Goal: Transaction & Acquisition: Purchase product/service

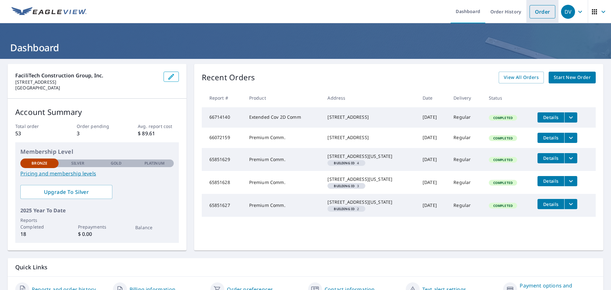
click at [539, 11] on link "Order" at bounding box center [543, 11] width 26 height 13
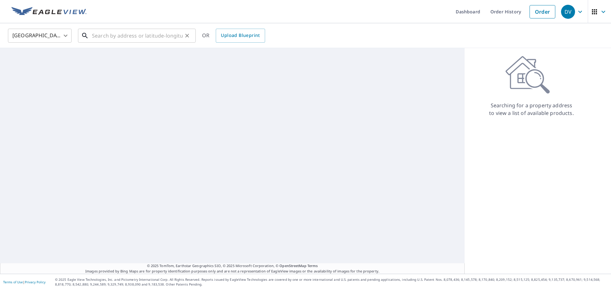
click at [98, 36] on input "text" at bounding box center [137, 36] width 91 height 18
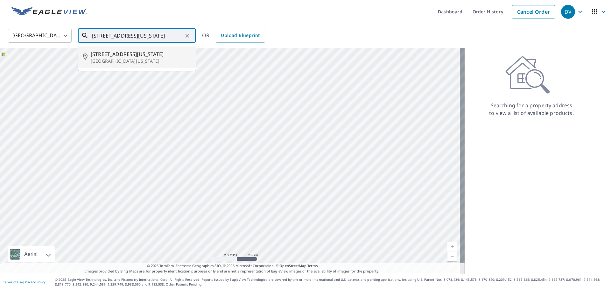
click at [140, 60] on p "Port Washington, WI 53074" at bounding box center [141, 61] width 100 height 6
type input "761 N Wisconsin St Port Washington, WI 53074"
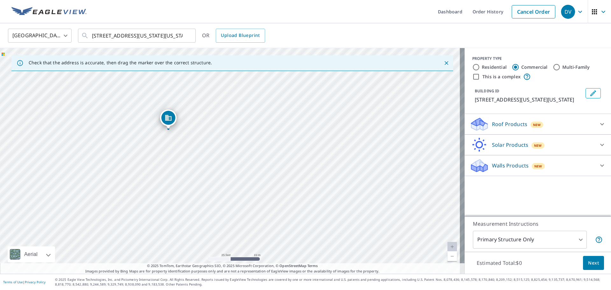
drag, startPoint x: 165, startPoint y: 122, endPoint x: 169, endPoint y: 120, distance: 3.8
click at [472, 68] on input "Residential" at bounding box center [476, 67] width 8 height 8
radio input "true"
type input "1"
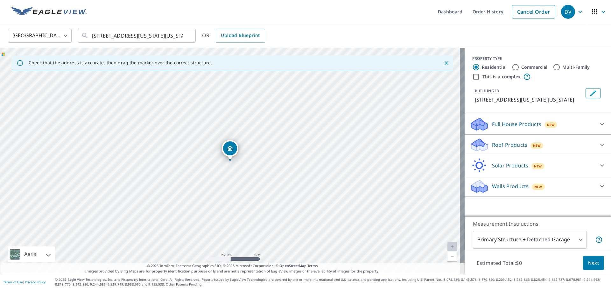
click at [594, 132] on div at bounding box center [601, 123] width 15 height 15
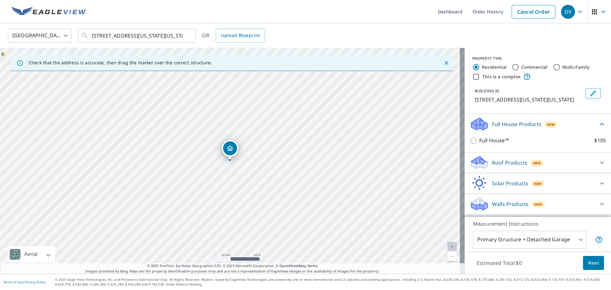
click at [598, 128] on icon at bounding box center [602, 124] width 8 height 8
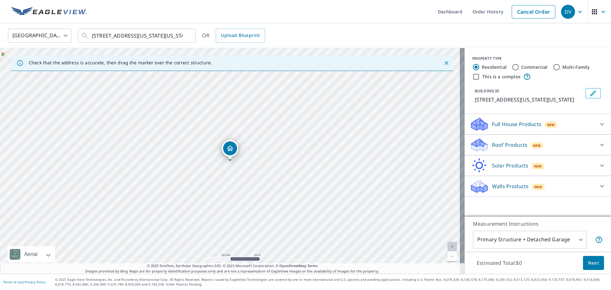
click at [598, 149] on icon at bounding box center [602, 145] width 8 height 8
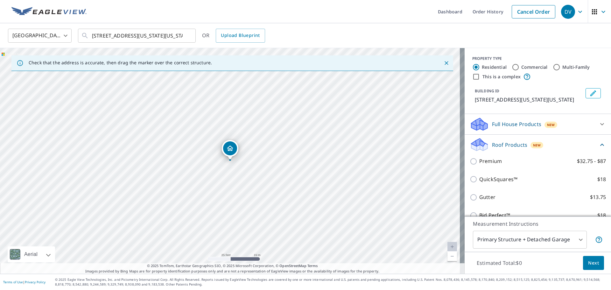
scroll to position [32, 0]
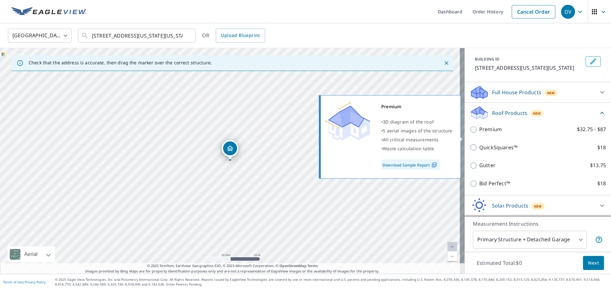
click at [470, 133] on input "Premium $32.75 - $87" at bounding box center [475, 130] width 10 height 8
checkbox input "true"
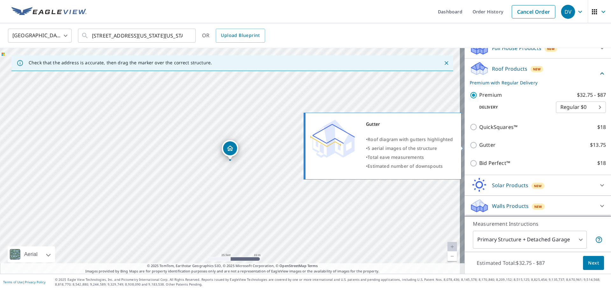
scroll to position [84, 0]
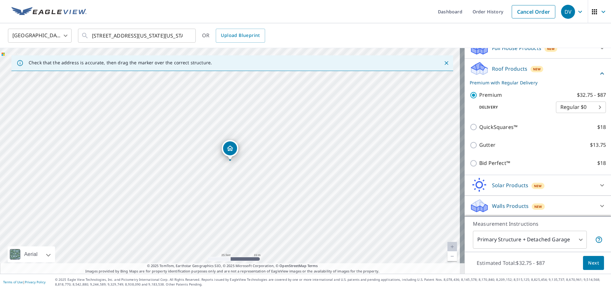
click at [593, 69] on div "Roof Products New Premium with Regular Delivery" at bounding box center [538, 73] width 136 height 25
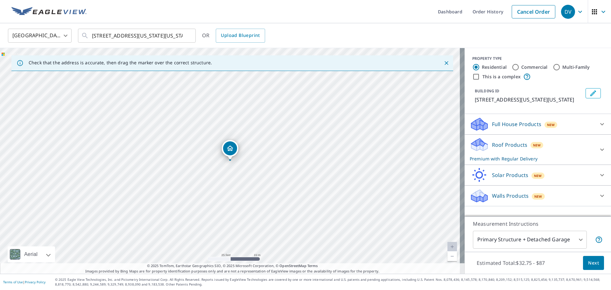
scroll to position [0, 0]
click at [154, 36] on input "761 N Wisconsin St Port Washington, WI 53074" at bounding box center [137, 36] width 91 height 18
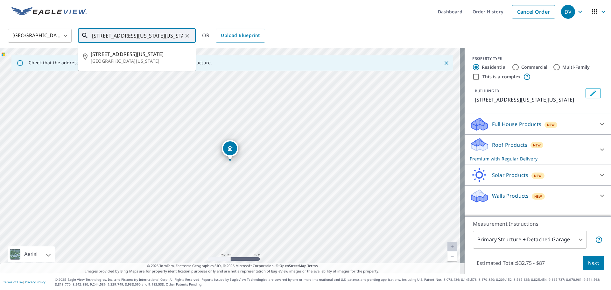
click at [154, 35] on input "761 N Wisconsin St Port Washington, WI 53074" at bounding box center [137, 36] width 91 height 18
click at [589, 263] on span "Next" at bounding box center [593, 263] width 11 height 8
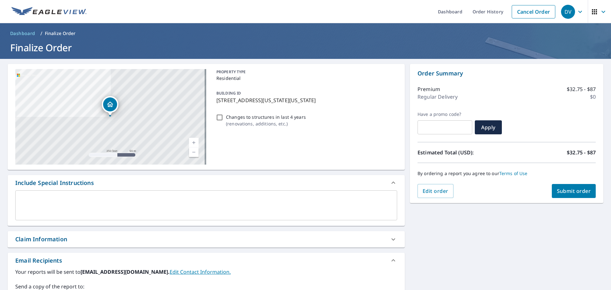
click at [576, 194] on span "Submit order" at bounding box center [574, 190] width 34 height 7
checkbox input "true"
